Goal: Task Accomplishment & Management: Use online tool/utility

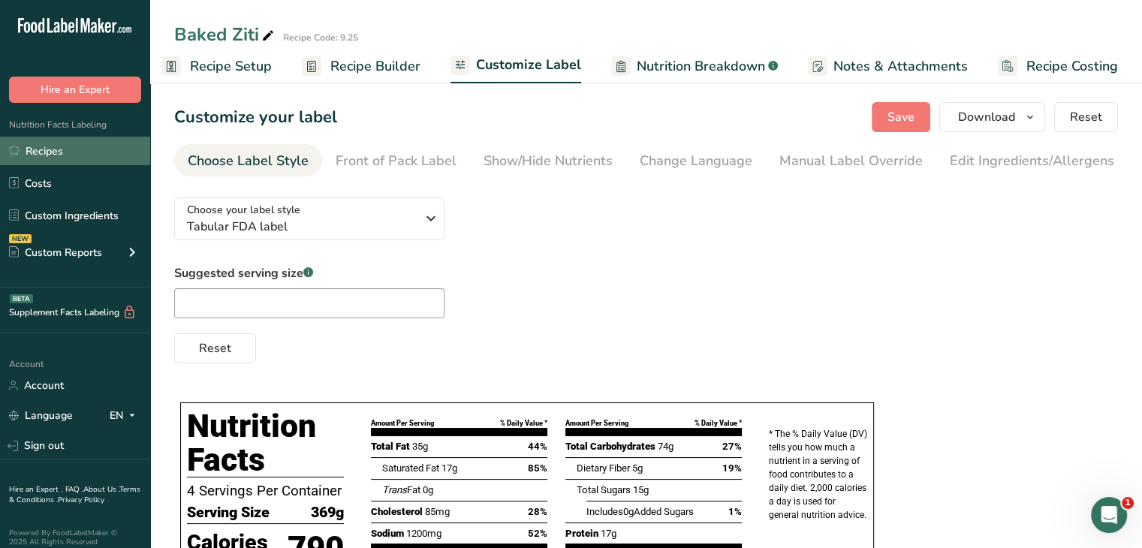
click at [63, 154] on link "Recipes" at bounding box center [75, 151] width 150 height 29
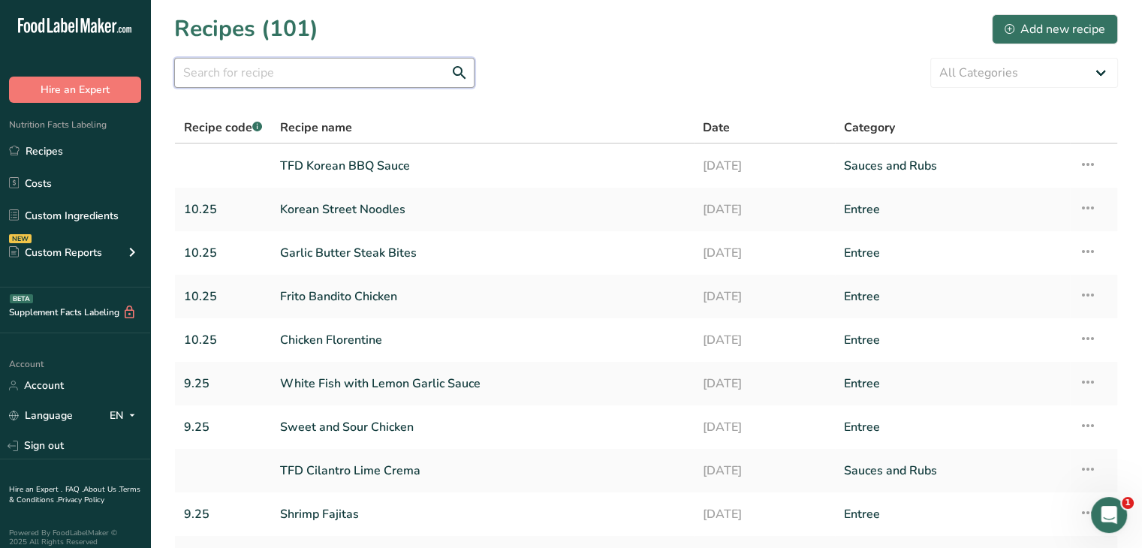
click at [318, 80] on input "text" at bounding box center [324, 73] width 300 height 30
type input "bangkok pork"
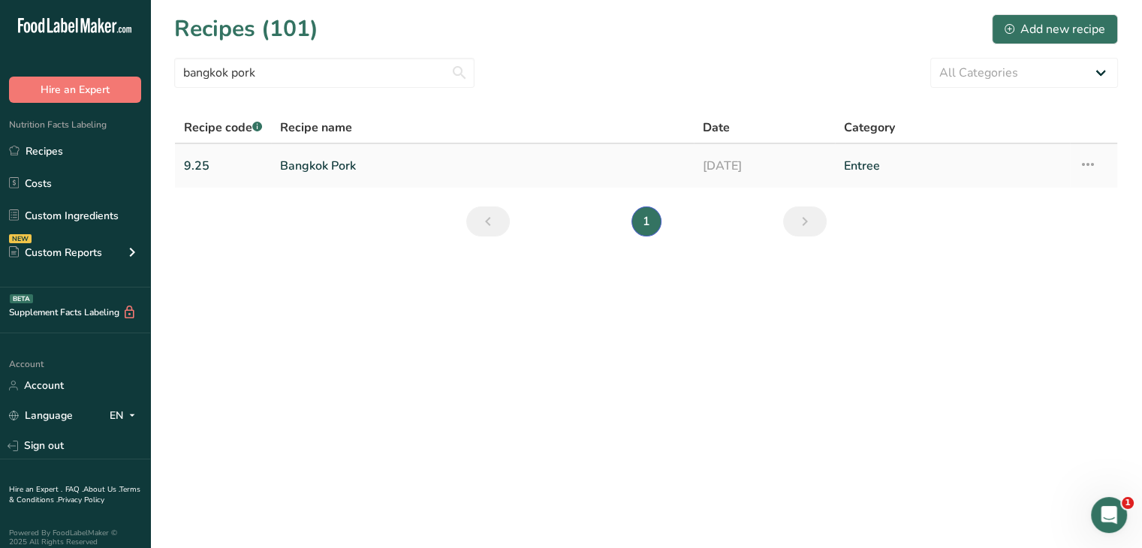
click at [281, 177] on link "Bangkok Pork" at bounding box center [482, 166] width 405 height 32
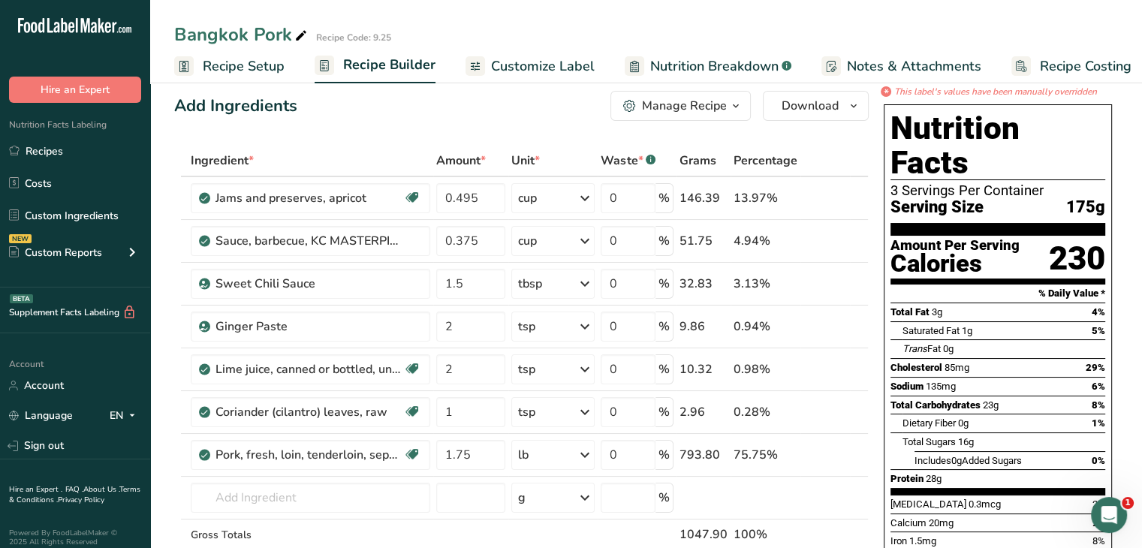
scroll to position [11, 0]
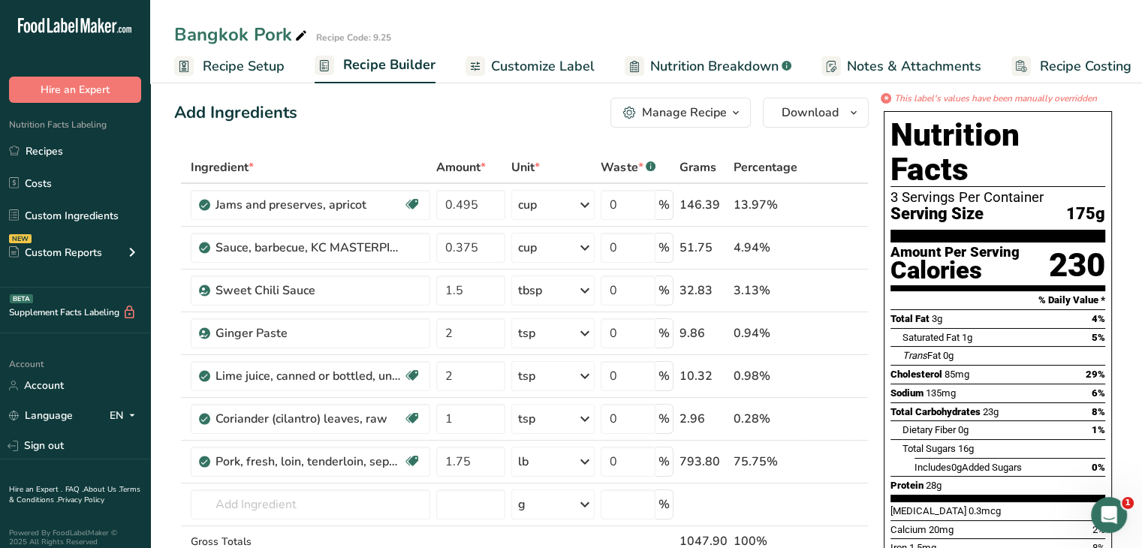
click at [484, 67] on link "Customize Label" at bounding box center [530, 67] width 129 height 34
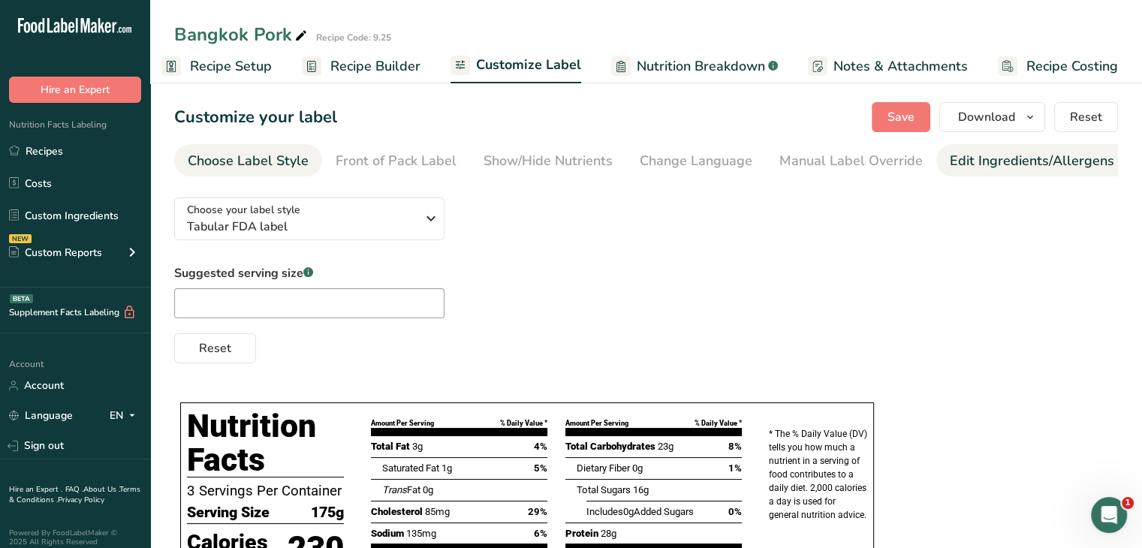
click at [967, 172] on link "Edit Ingredients/Allergens List" at bounding box center [1045, 161] width 191 height 34
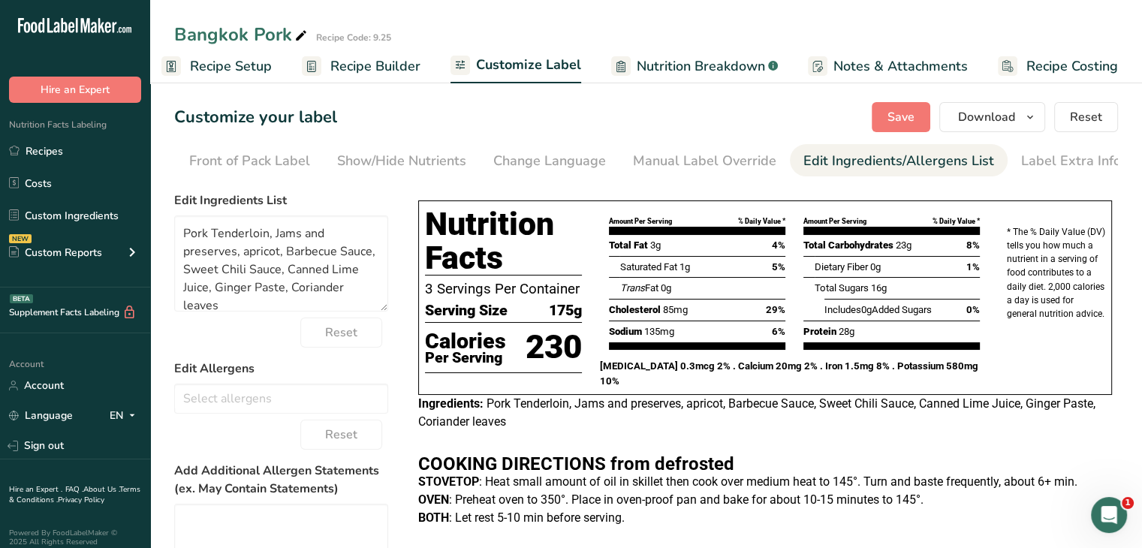
scroll to position [0, 147]
click at [222, 158] on div "Front of Pack Label" at bounding box center [248, 161] width 121 height 20
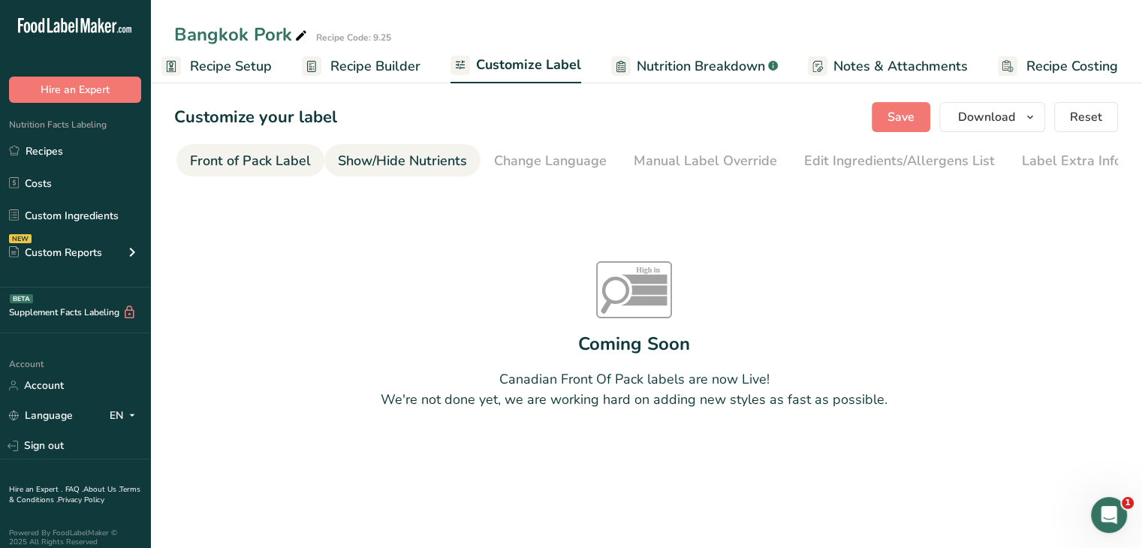
click at [359, 154] on div "Show/Hide Nutrients" at bounding box center [402, 161] width 129 height 20
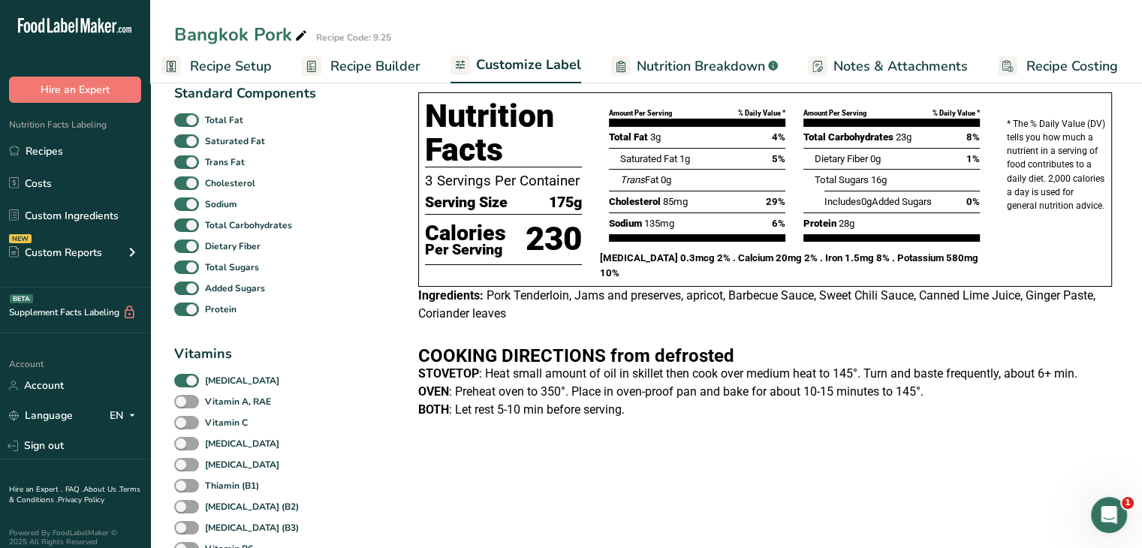
scroll to position [0, 0]
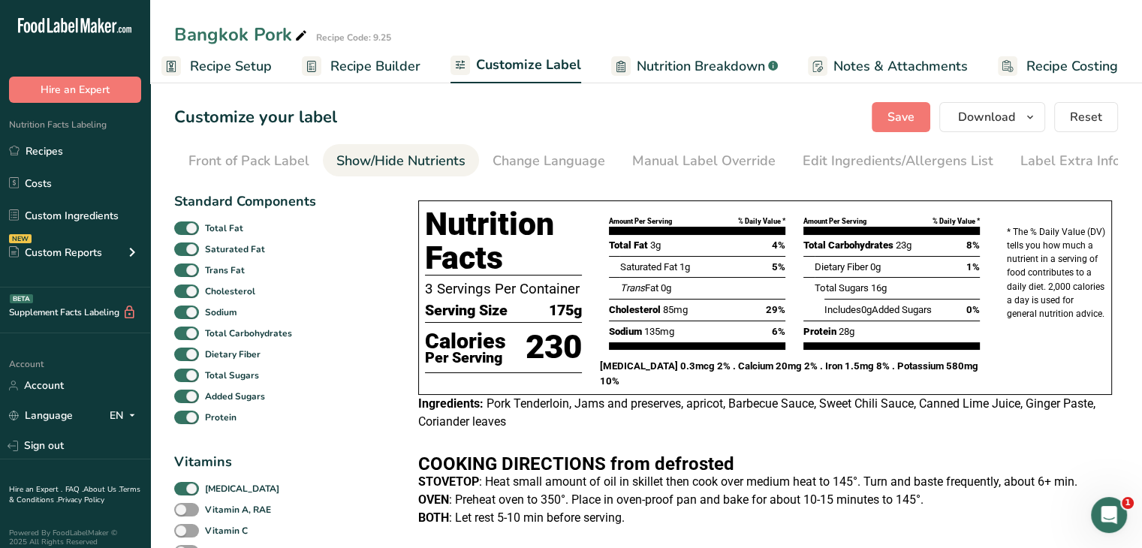
click at [541, 68] on span "Customize Label" at bounding box center [528, 65] width 105 height 20
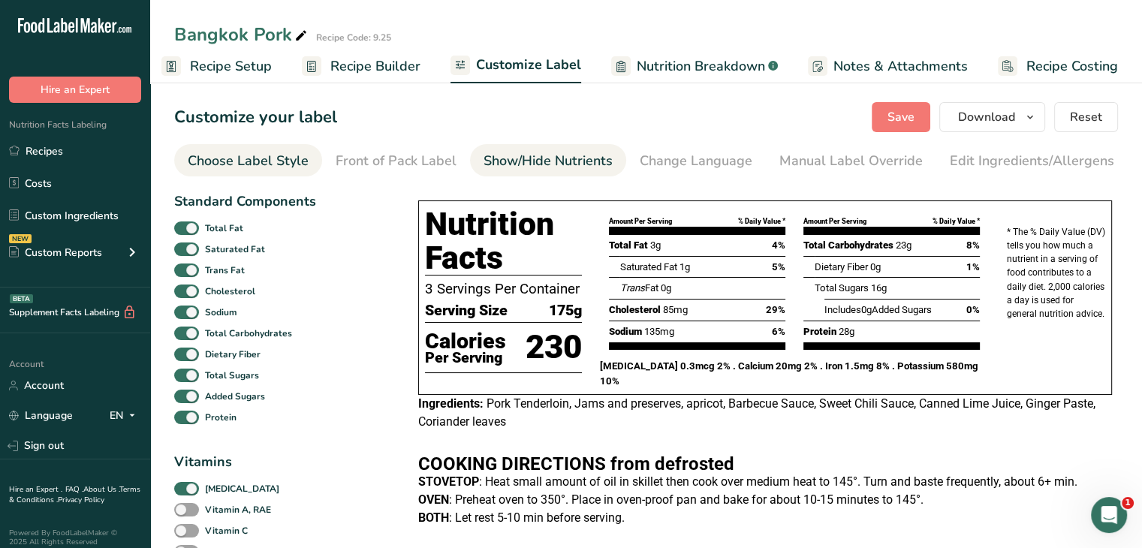
click at [230, 149] on link "Choose Label Style" at bounding box center [248, 161] width 121 height 34
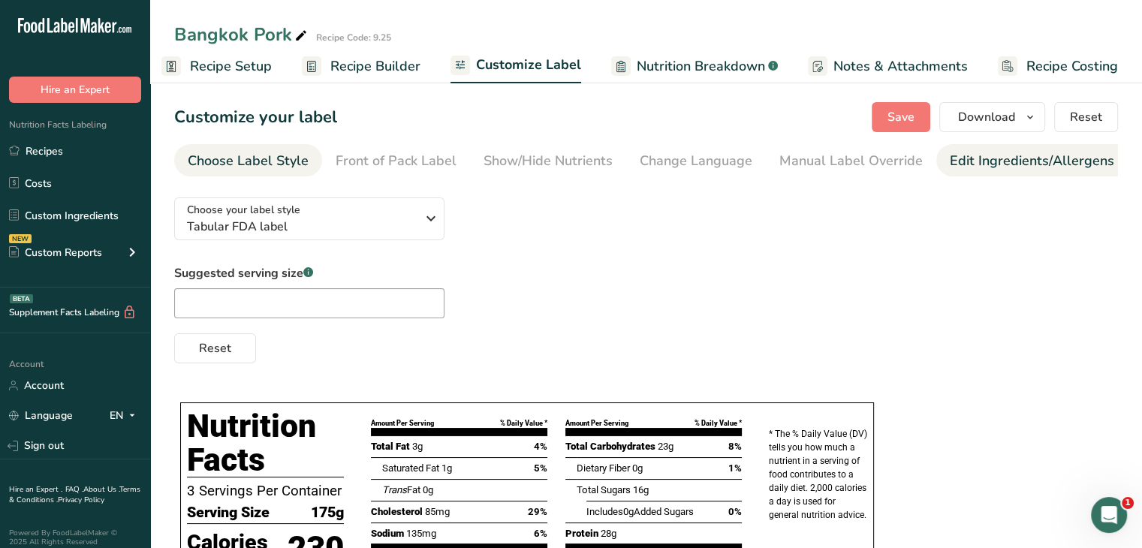
scroll to position [0, 147]
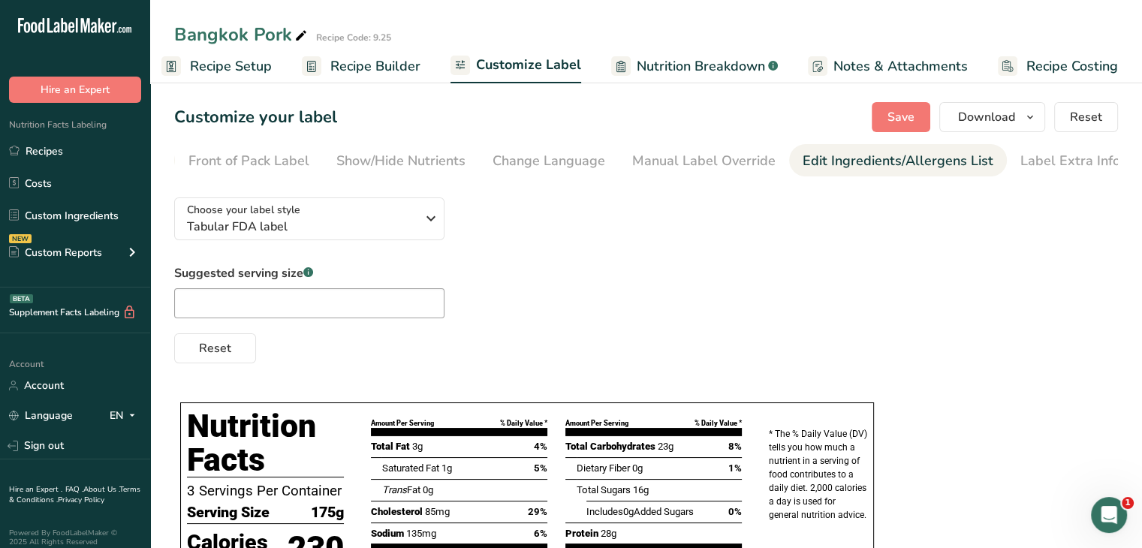
click at [1039, 154] on div "Label Extra Info" at bounding box center [1070, 161] width 100 height 20
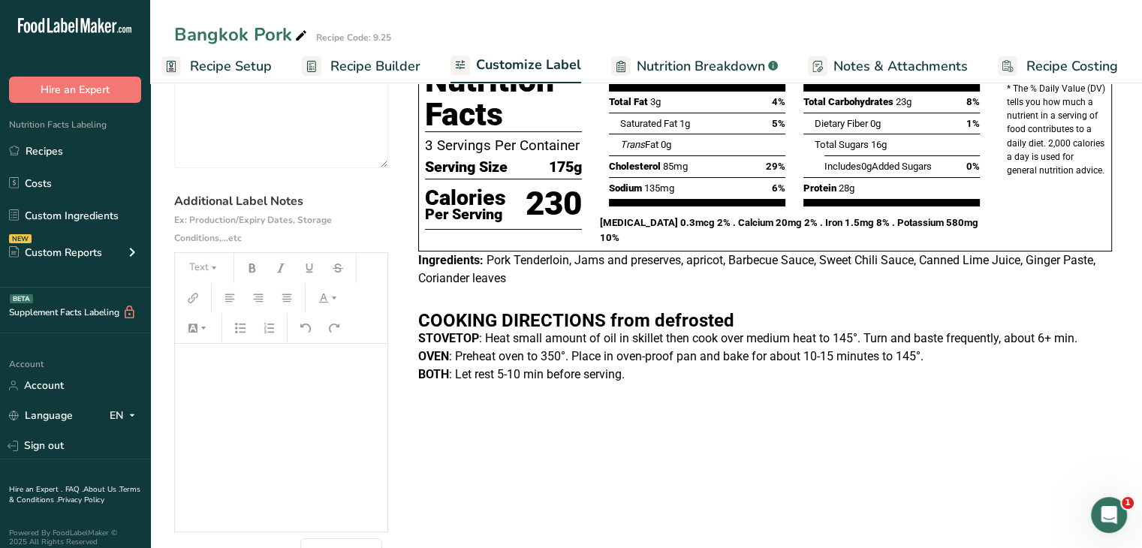
scroll to position [0, 0]
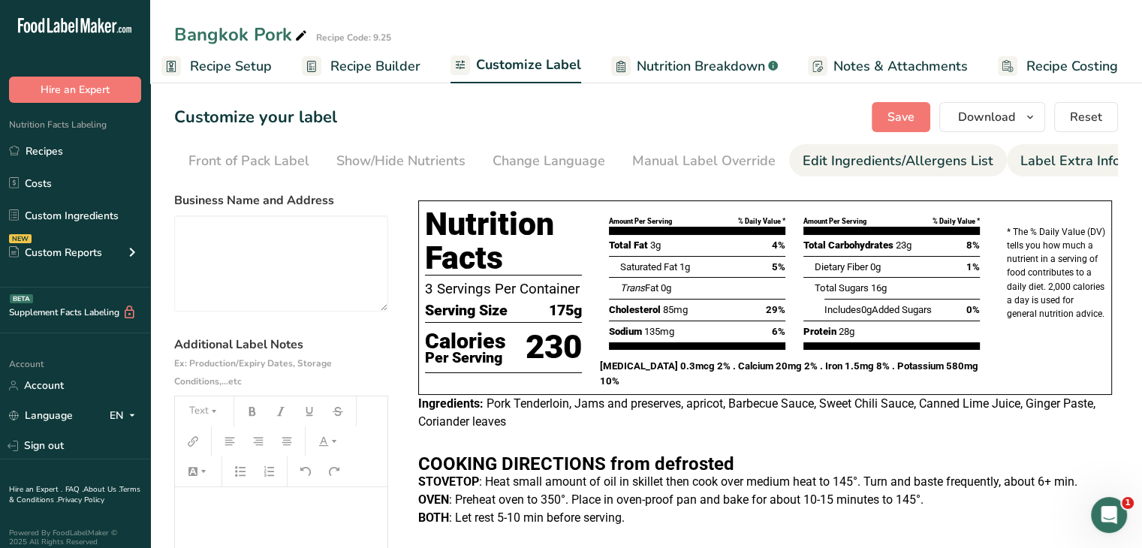
click at [869, 152] on div "Edit Ingredients/Allergens List" at bounding box center [898, 161] width 191 height 20
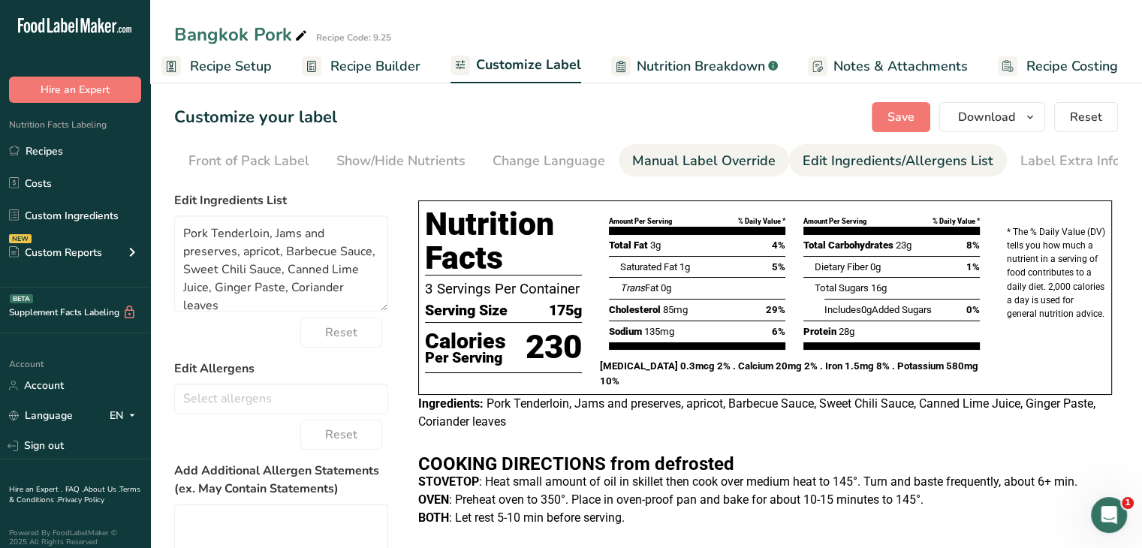
click at [673, 155] on div "Manual Label Override" at bounding box center [703, 161] width 143 height 20
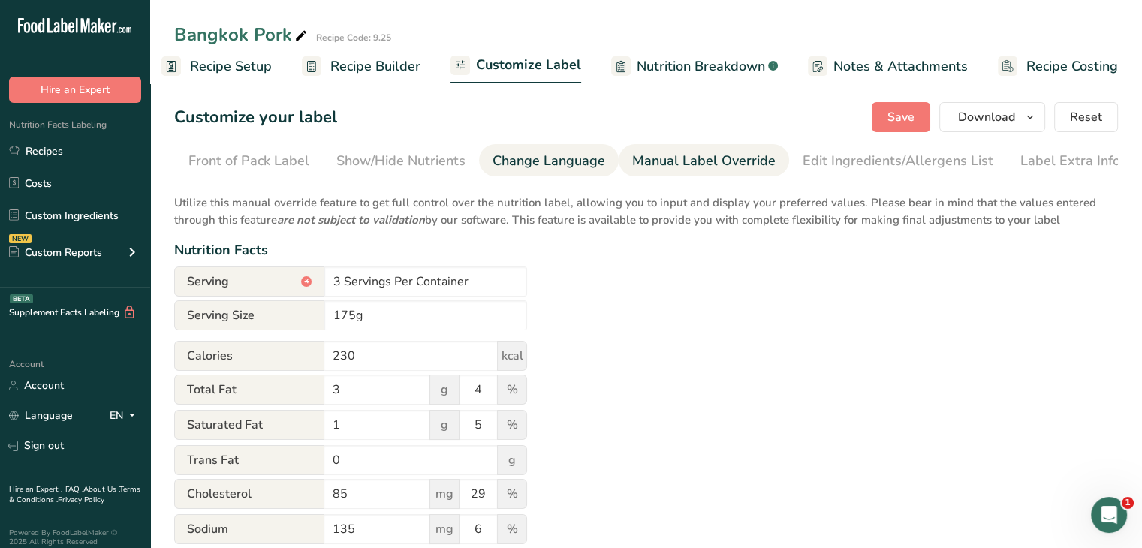
click at [520, 160] on div "Change Language" at bounding box center [549, 161] width 113 height 20
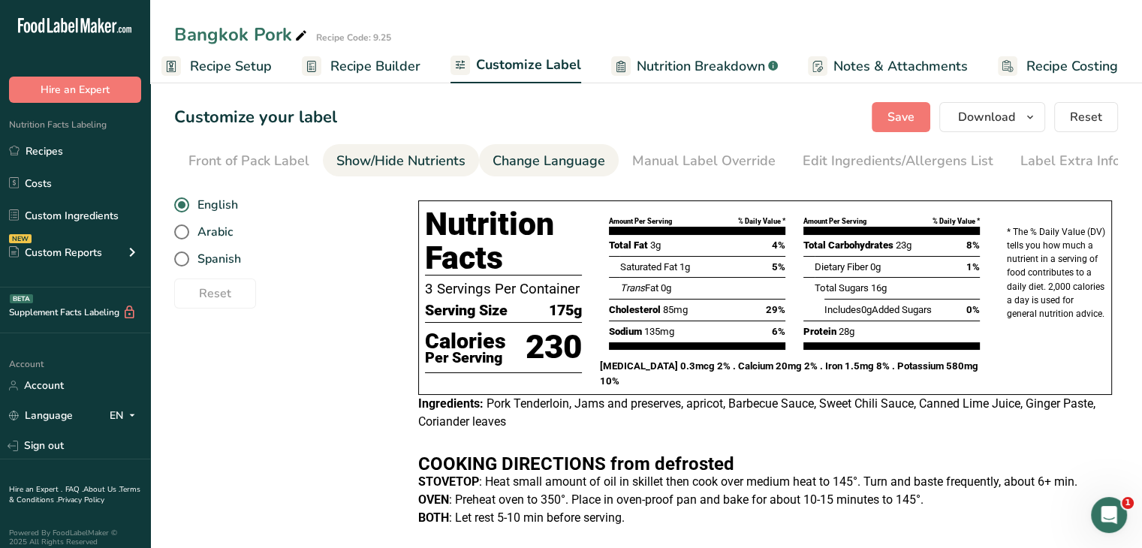
click at [368, 147] on link "Show/Hide Nutrients" at bounding box center [400, 161] width 129 height 34
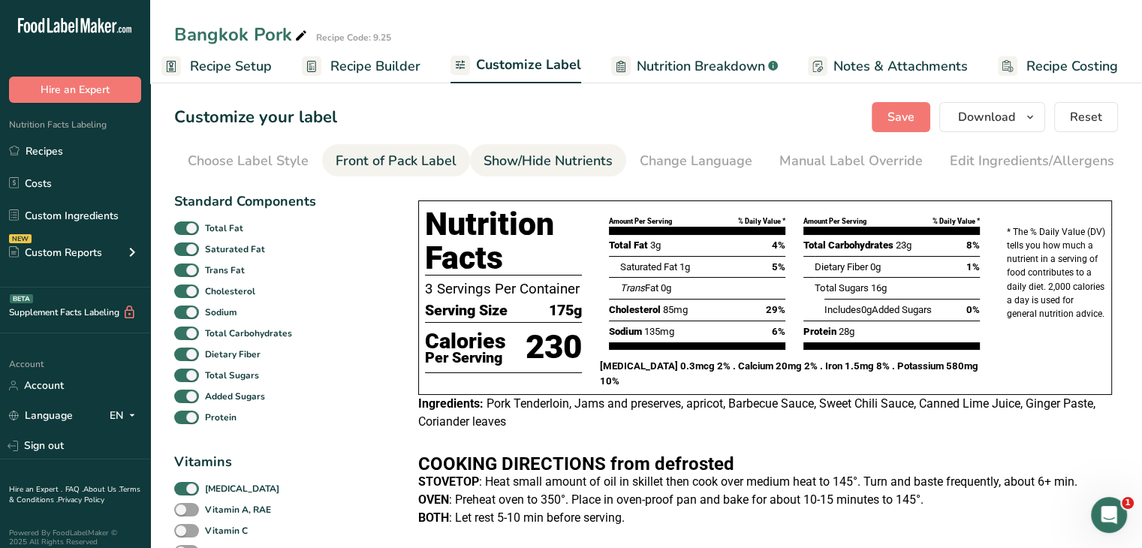
click at [358, 149] on link "Front of Pack Label" at bounding box center [396, 161] width 121 height 34
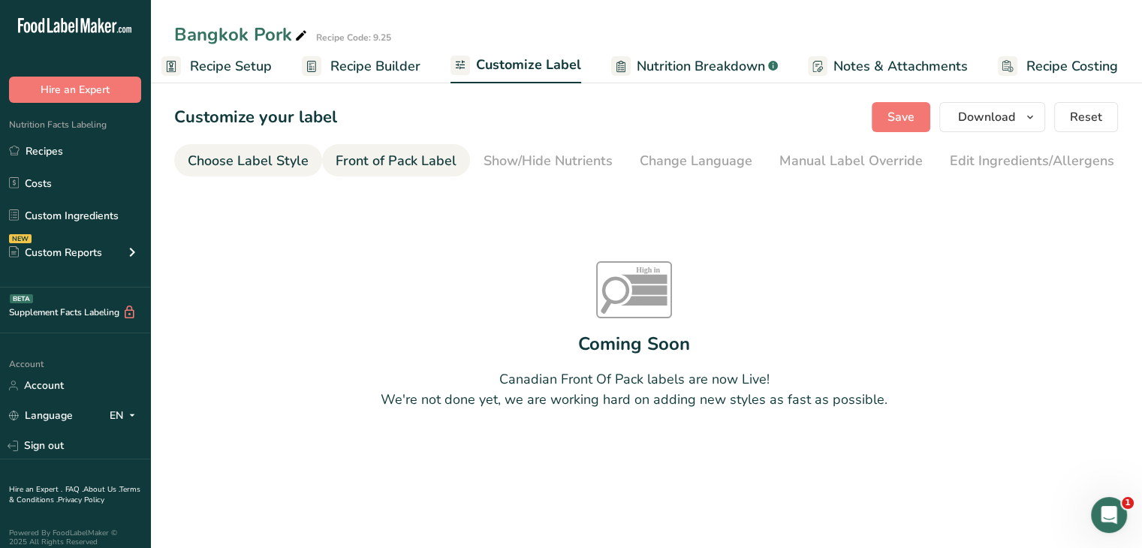
click at [229, 163] on div "Choose Label Style" at bounding box center [248, 161] width 121 height 20
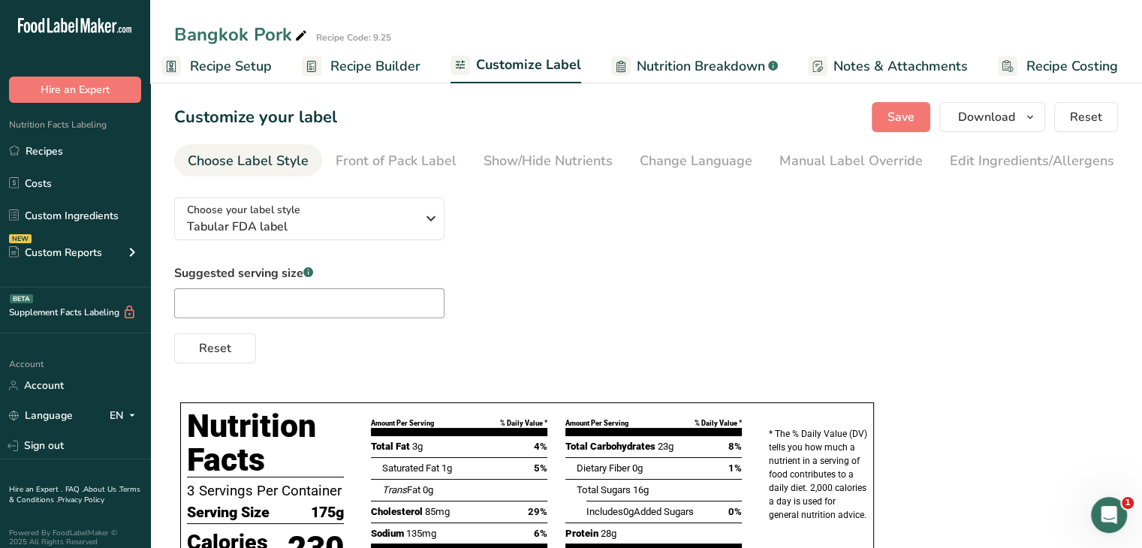
click at [390, 70] on span "Recipe Builder" at bounding box center [375, 66] width 90 height 20
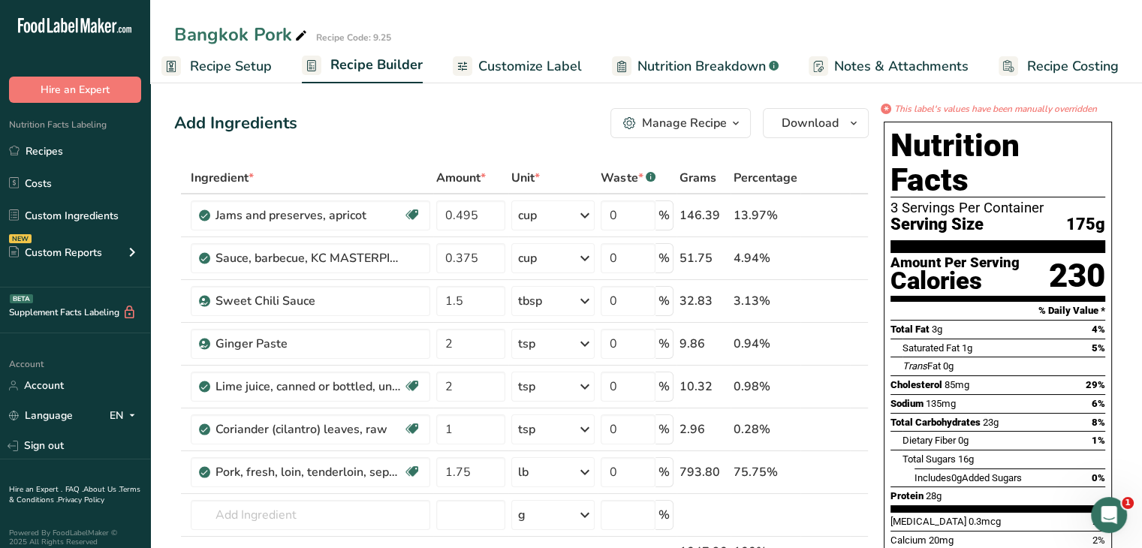
click at [246, 73] on span "Recipe Setup" at bounding box center [231, 66] width 82 height 20
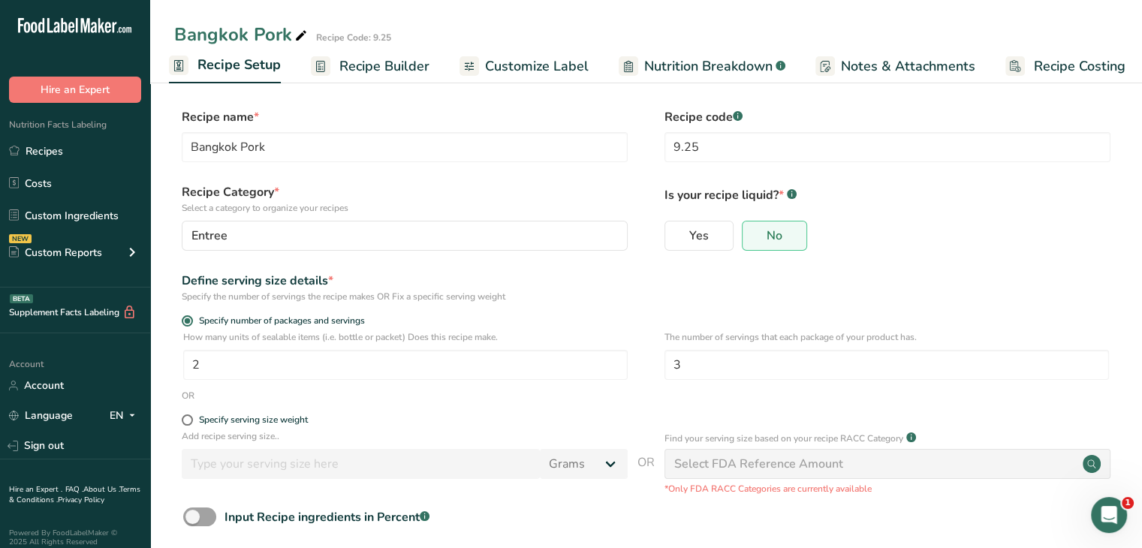
click at [562, 67] on span "Customize Label" at bounding box center [537, 66] width 104 height 20
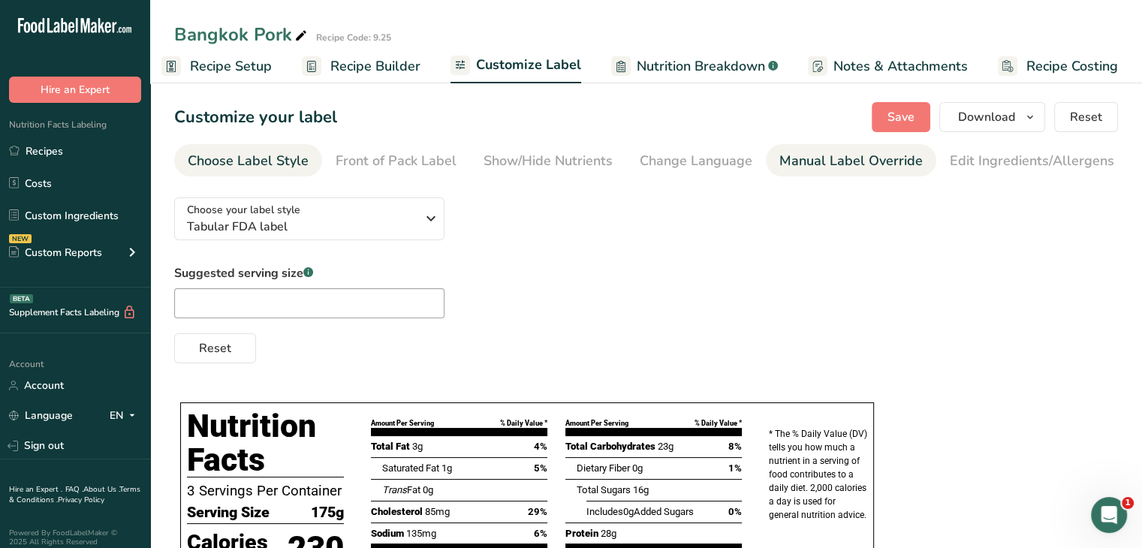
scroll to position [0, 147]
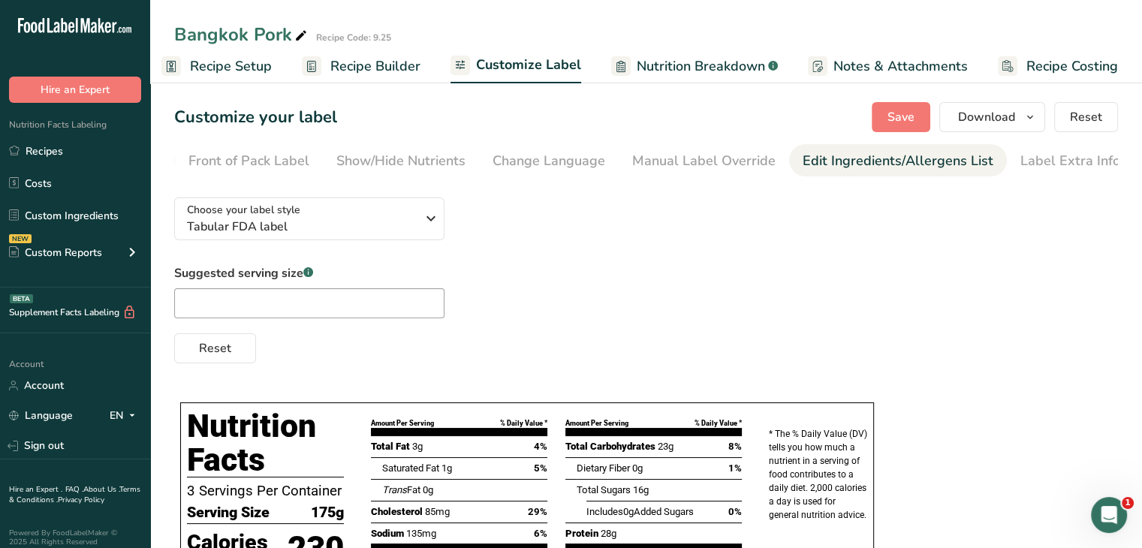
click at [891, 157] on div "Edit Ingredients/Allergens List" at bounding box center [898, 161] width 191 height 20
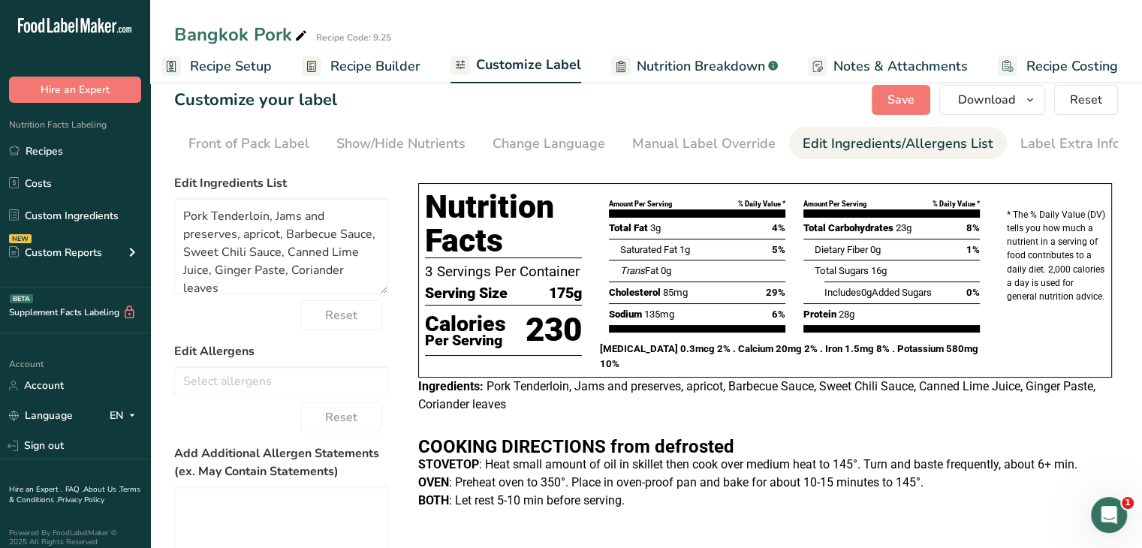
scroll to position [21, 0]
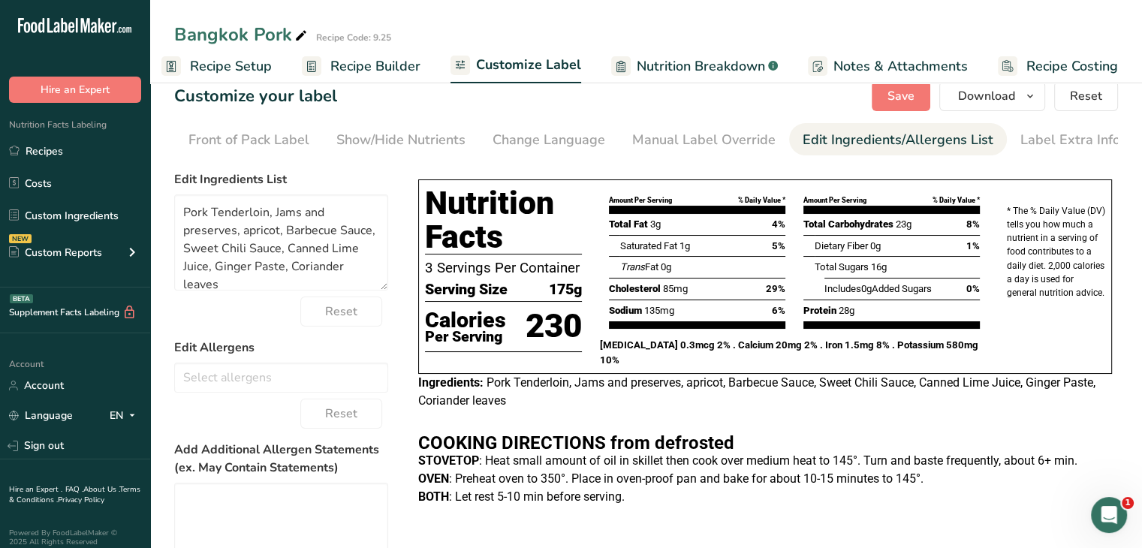
click at [439, 439] on h2 "COOKING DIRECTIONS from defrosted" at bounding box center [765, 443] width 694 height 18
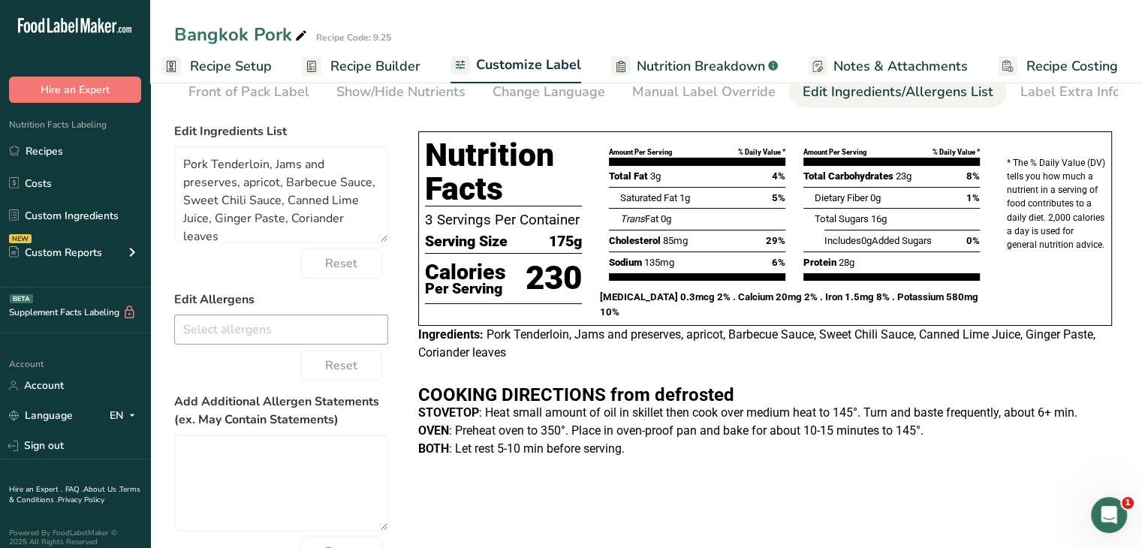
scroll to position [0, 0]
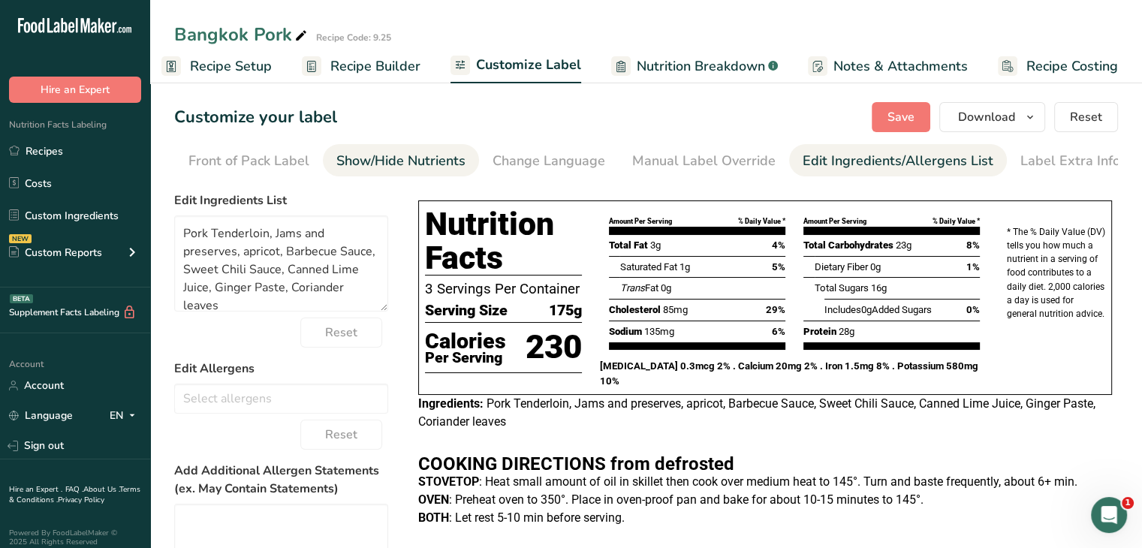
click at [379, 169] on div "Show/Hide Nutrients" at bounding box center [400, 161] width 129 height 20
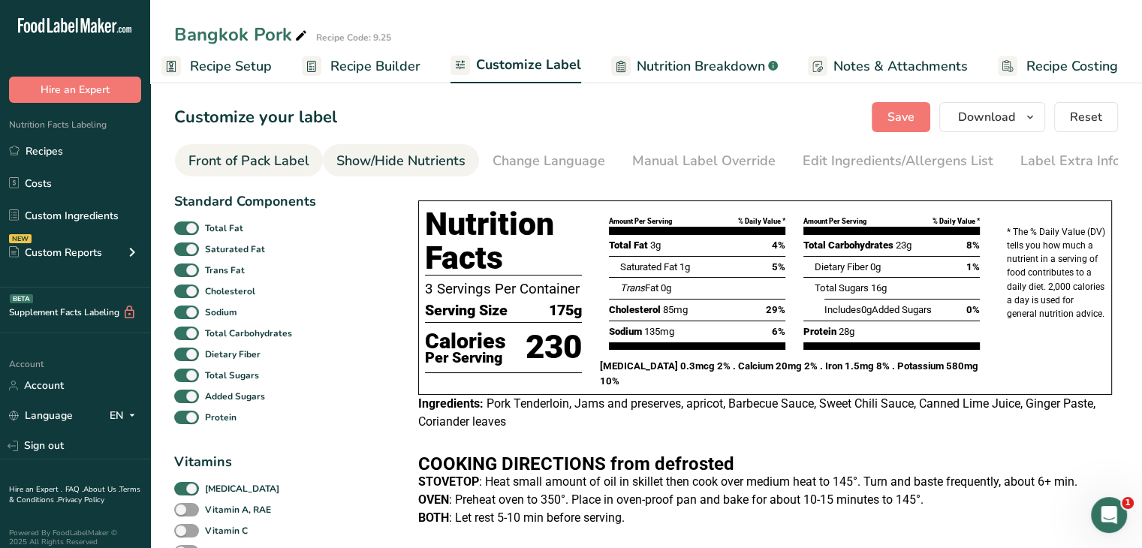
click at [200, 149] on link "Front of Pack Label" at bounding box center [248, 161] width 121 height 34
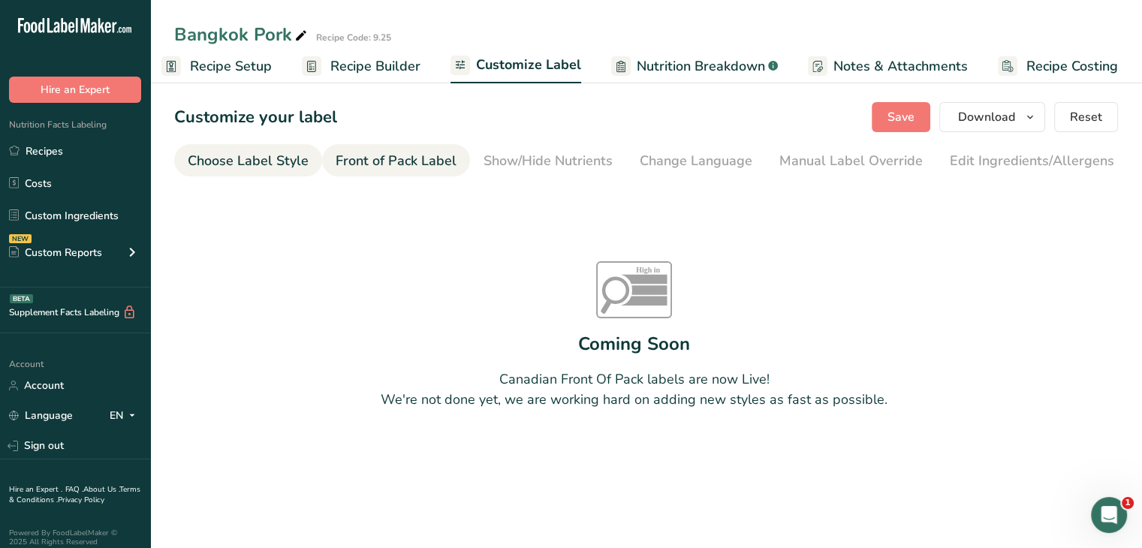
click at [225, 161] on div "Choose Label Style" at bounding box center [248, 161] width 121 height 20
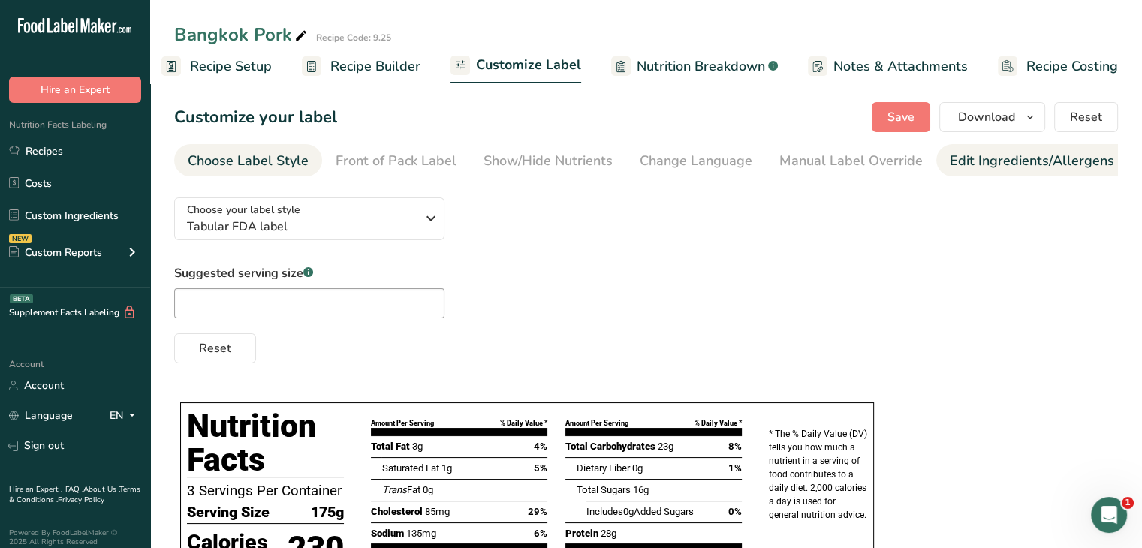
click at [954, 161] on div "Edit Ingredients/Allergens List" at bounding box center [1045, 161] width 191 height 20
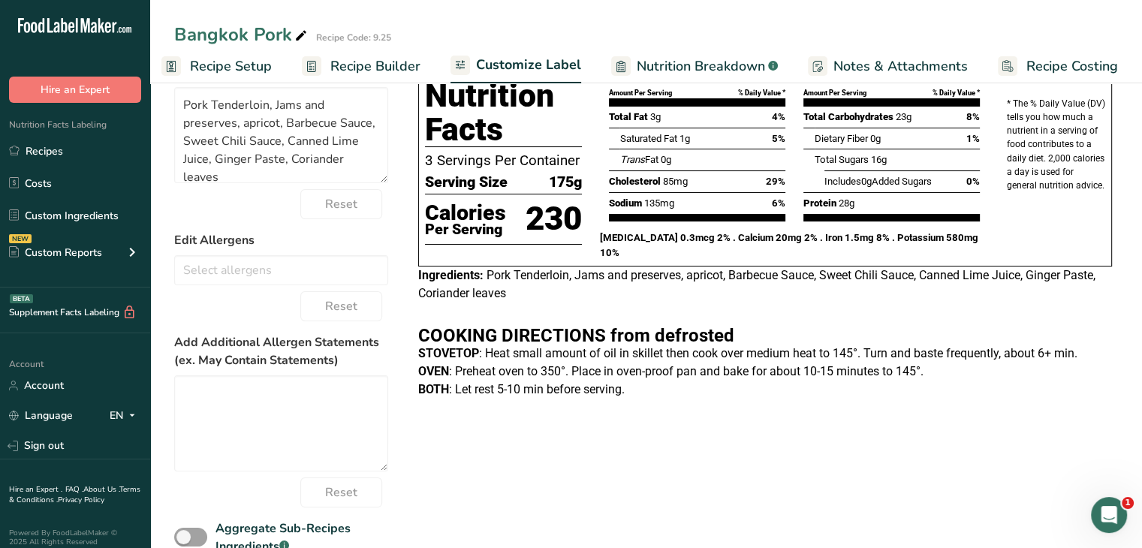
scroll to position [137, 0]
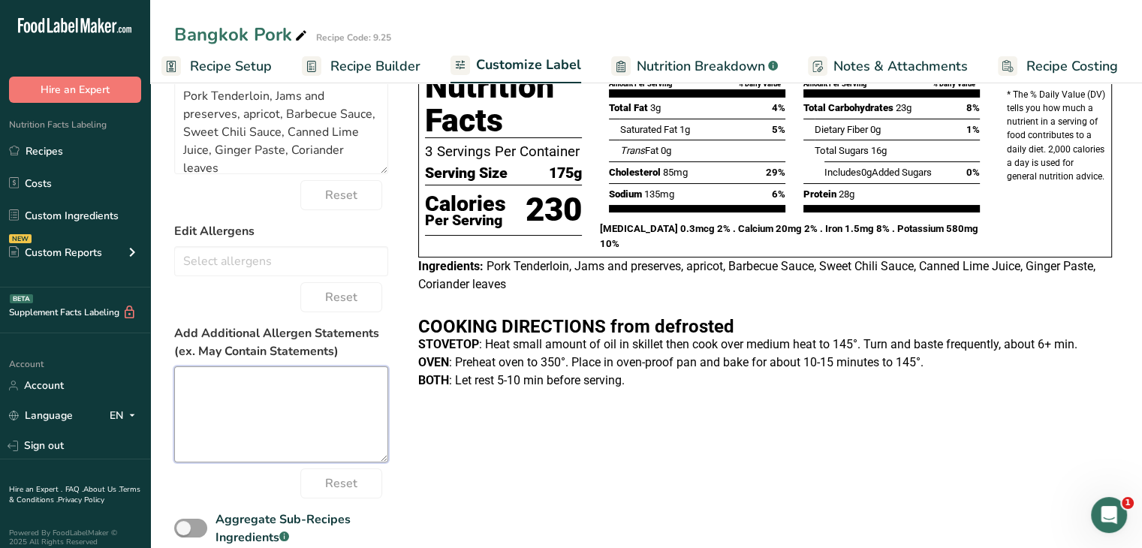
click at [241, 382] on textarea at bounding box center [281, 414] width 214 height 96
click at [280, 264] on input "text" at bounding box center [281, 260] width 212 height 23
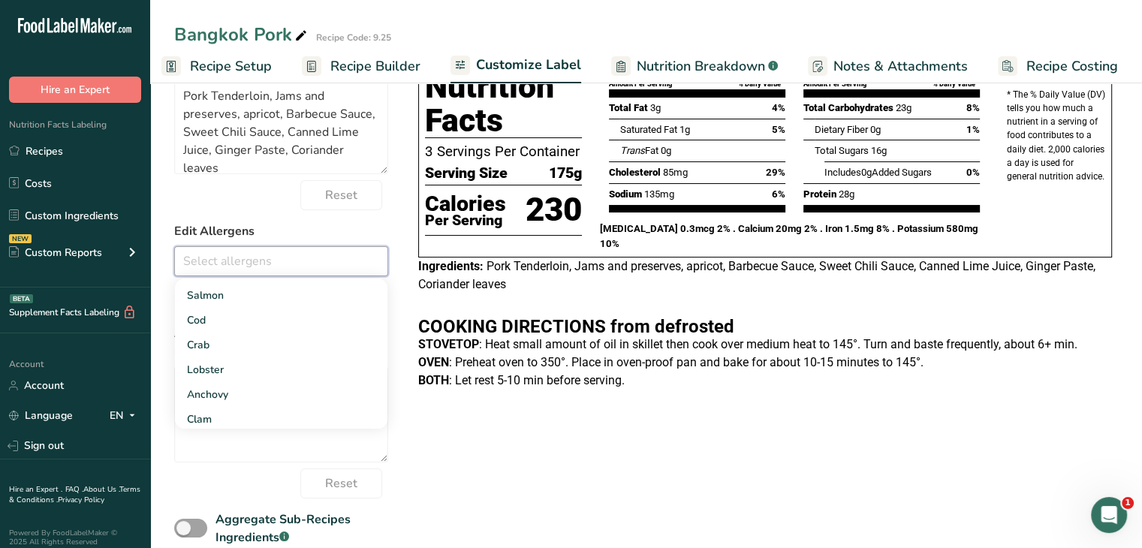
scroll to position [765, 0]
click at [563, 442] on div "Choose your label style Tabular FDA label USA (FDA) Standard FDA label Tabular …" at bounding box center [646, 320] width 944 height 545
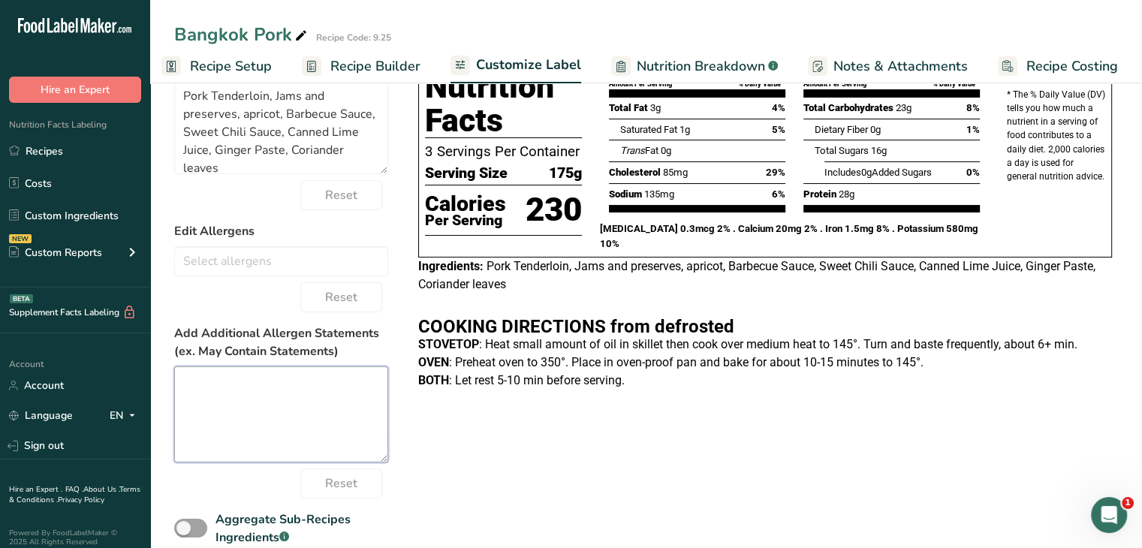
click at [284, 403] on textarea at bounding box center [281, 414] width 214 height 96
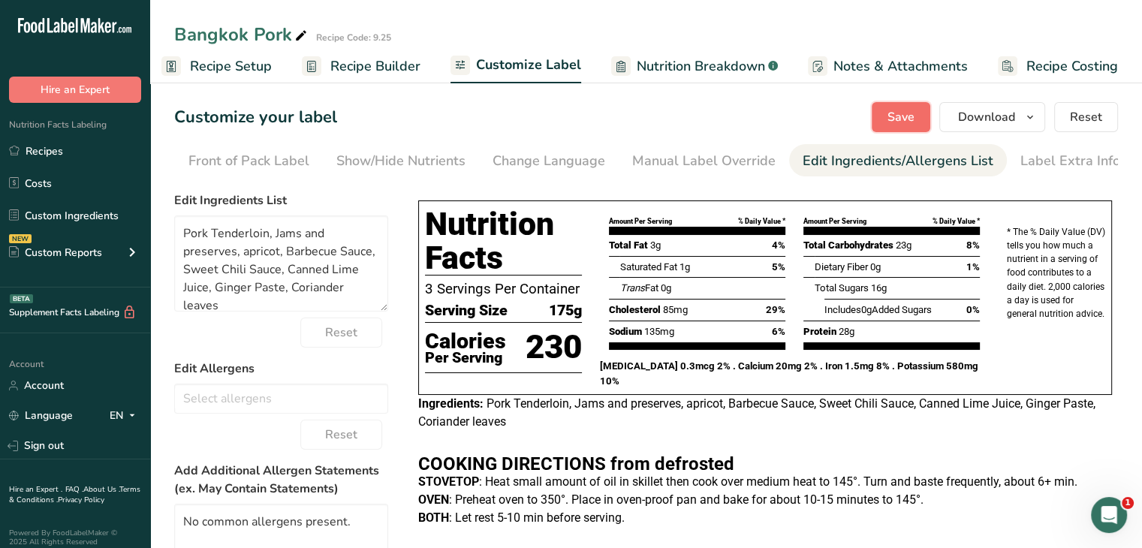
click at [915, 108] on span "Save" at bounding box center [901, 117] width 27 height 18
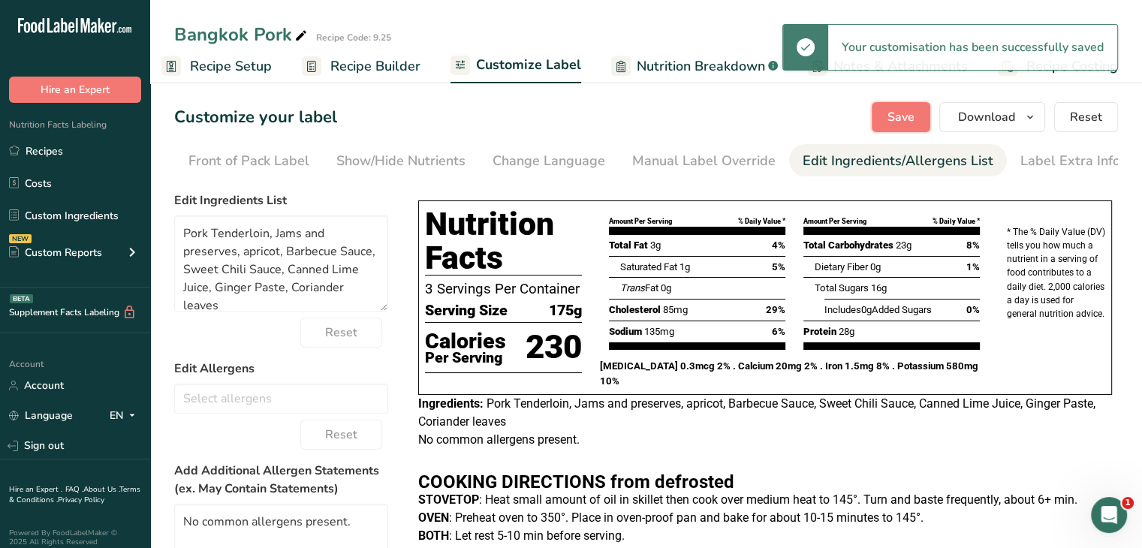
scroll to position [210, 0]
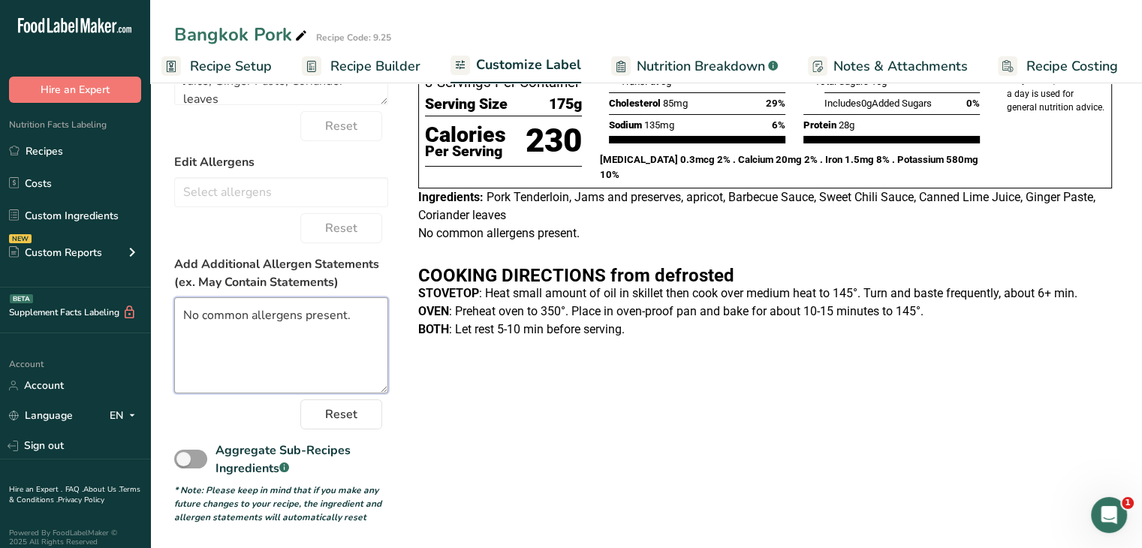
click at [182, 313] on textarea "No common allergens present." at bounding box center [281, 345] width 214 height 96
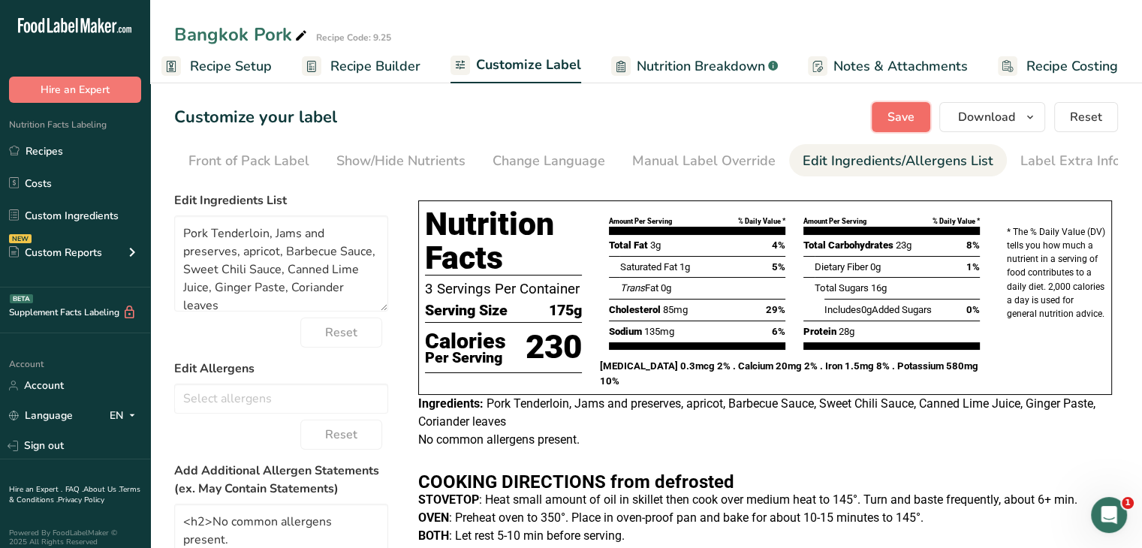
click at [911, 121] on span "Save" at bounding box center [901, 117] width 27 height 18
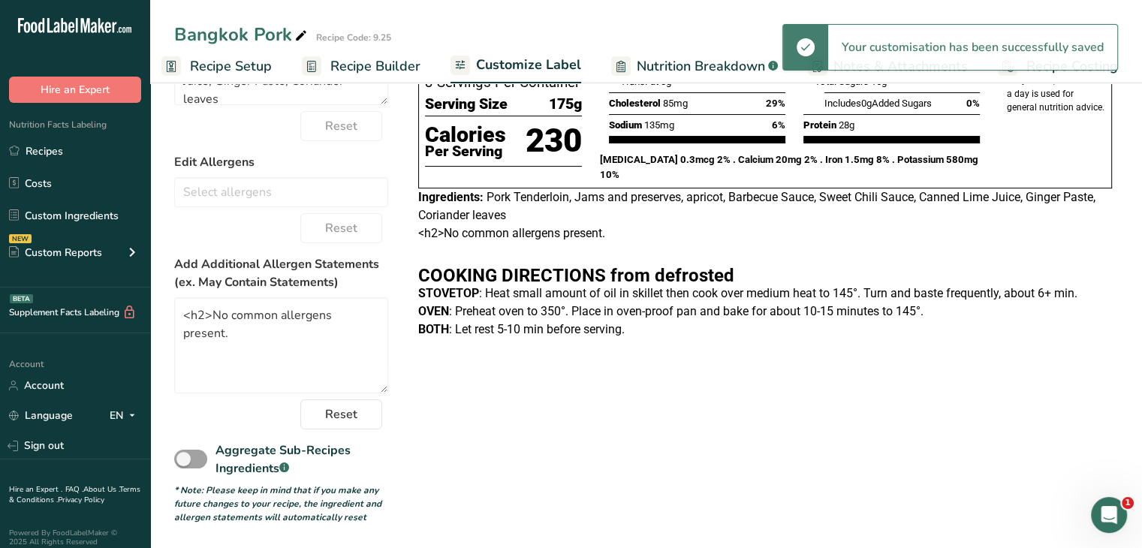
scroll to position [209, 0]
click at [222, 357] on textarea "<h2>No common allergens present." at bounding box center [281, 345] width 214 height 96
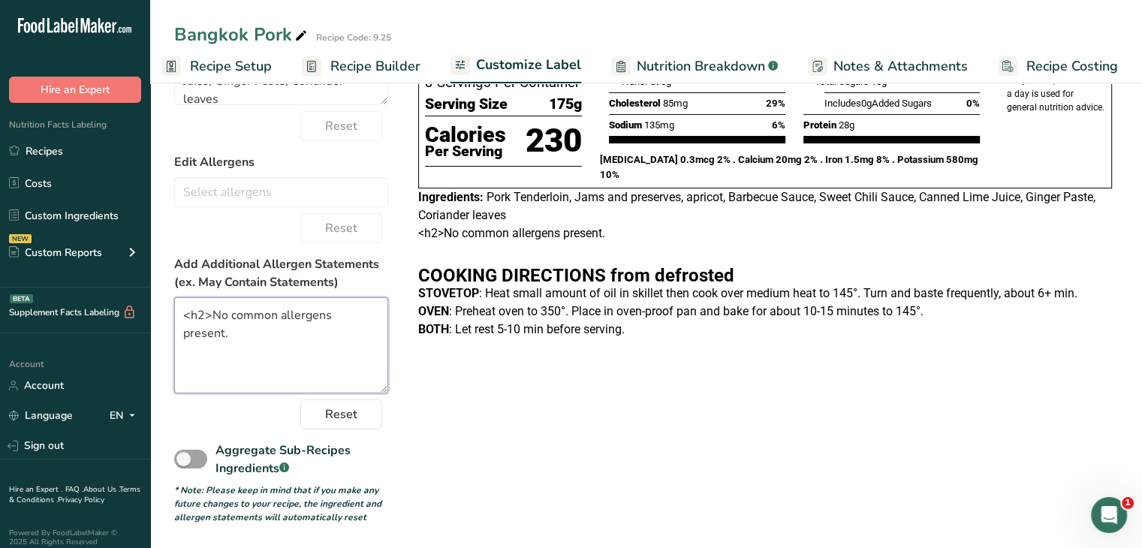
drag, startPoint x: 213, startPoint y: 318, endPoint x: 162, endPoint y: 318, distance: 51.1
click at [162, 318] on section "Customize your label Save Download Choose what to show on your downloaded label…" at bounding box center [646, 210] width 992 height 677
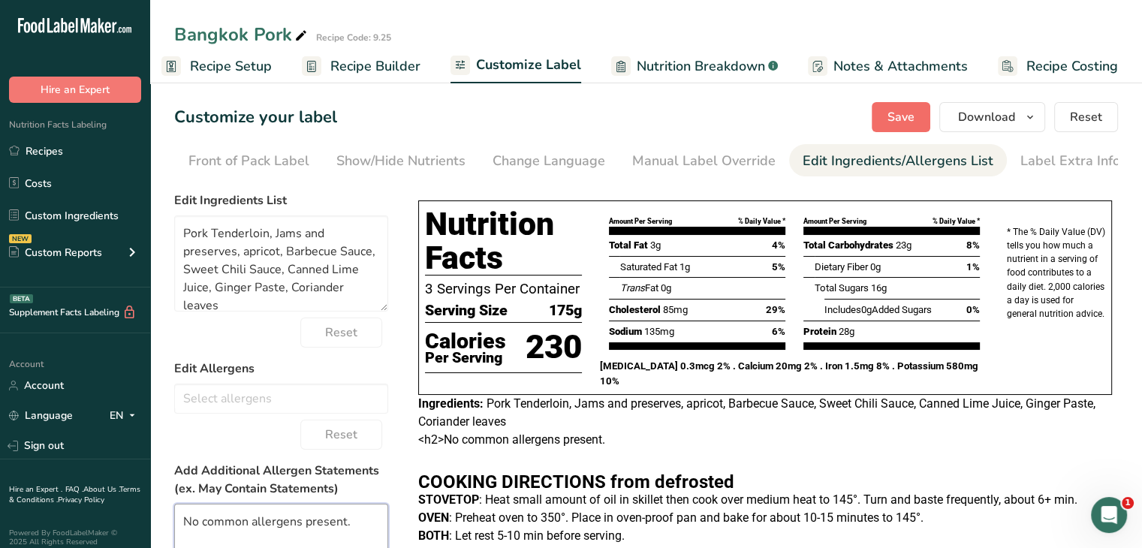
type textarea "No common allergens present."
click at [888, 121] on button "Save" at bounding box center [901, 117] width 59 height 30
